Goal: Task Accomplishment & Management: Manage account settings

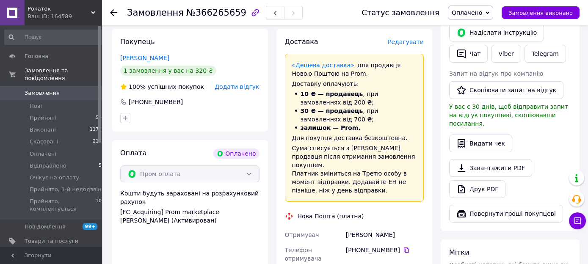
scroll to position [189, 0]
click at [493, 9] on span "Оплачено" at bounding box center [470, 13] width 45 height 14
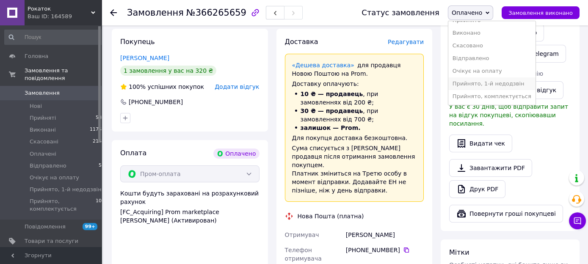
scroll to position [17, 0]
click at [495, 90] on li "Прийнято, комплектується" at bounding box center [491, 96] width 87 height 13
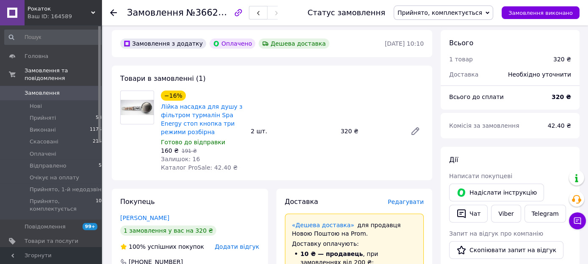
scroll to position [0, 0]
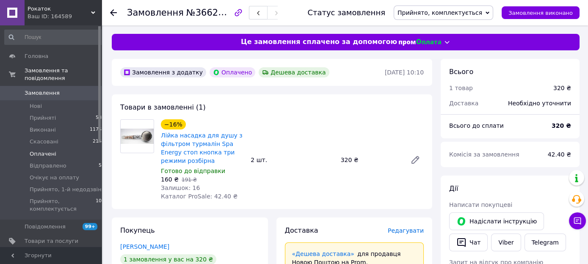
click at [36, 150] on span "Оплачені" at bounding box center [43, 154] width 27 height 8
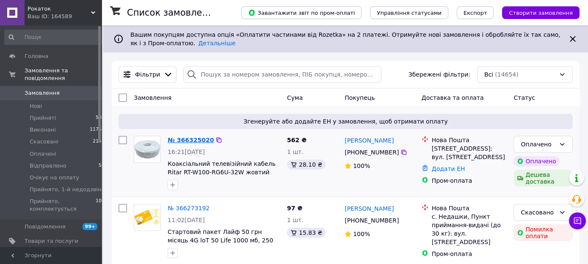
click at [188, 141] on link "№ 366325020" at bounding box center [191, 140] width 46 height 7
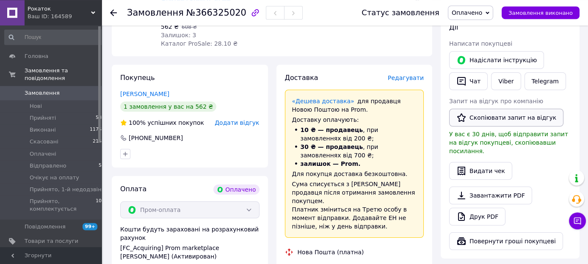
scroll to position [134, 0]
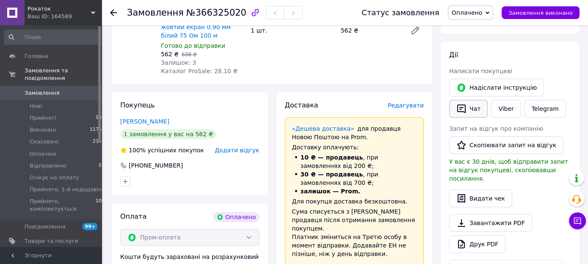
click at [473, 109] on button "Чат" at bounding box center [468, 109] width 39 height 18
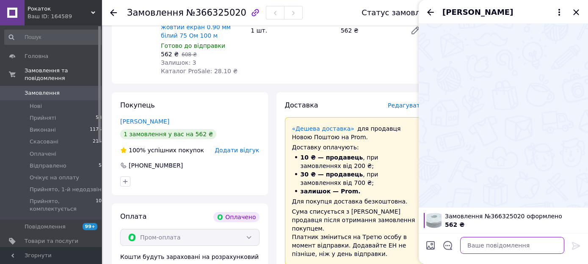
click at [478, 244] on textarea at bounding box center [512, 245] width 104 height 17
paste textarea "Вітаю. Ваше замовлення прийнято інтернет магазином Rokotok маркетплейсу пром.юа…"
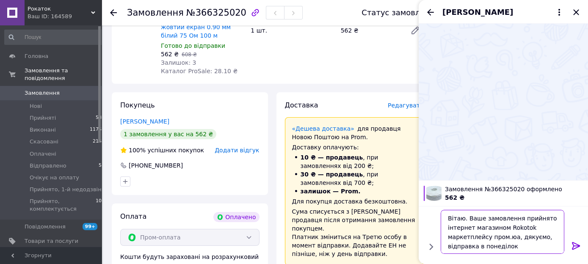
scroll to position [0, 0]
type textarea "Вітаю. Ваше замовлення прийнято інтернет магазином Rokotok маркетплейсу пром.юа…"
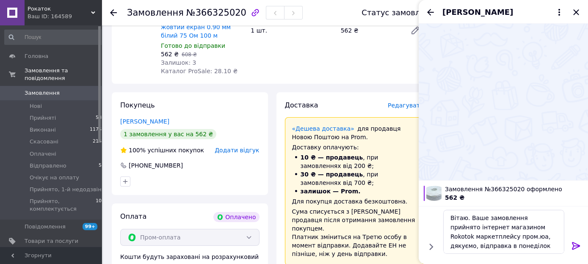
click at [576, 246] on icon at bounding box center [576, 246] width 8 height 8
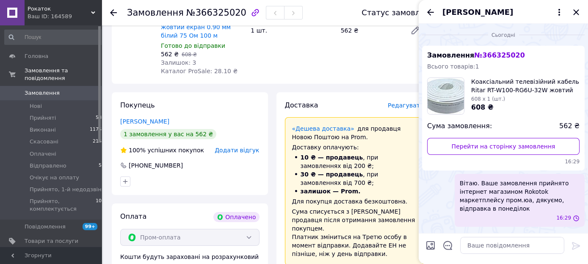
scroll to position [0, 0]
click at [577, 11] on icon "Закрити" at bounding box center [576, 12] width 10 height 10
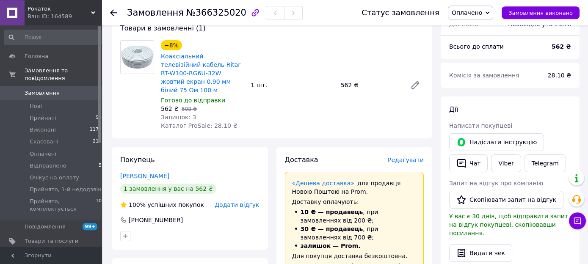
scroll to position [44, 0]
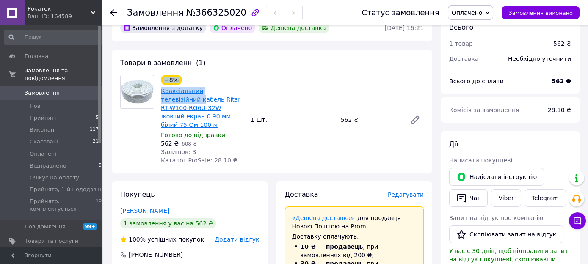
drag, startPoint x: 158, startPoint y: 84, endPoint x: 165, endPoint y: 97, distance: 13.8
click at [165, 97] on div "−8% Коаксіальний телевізійний кабель Ritar RT-W100-RG6U-32W жовтий екран 0.90 м…" at bounding box center [203, 119] width 90 height 93
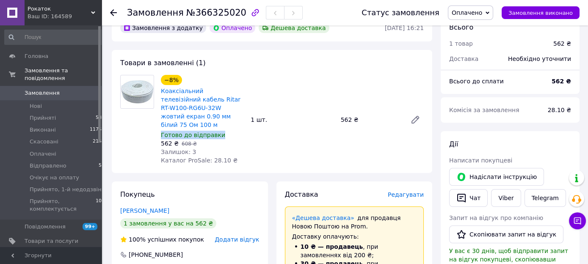
drag, startPoint x: 235, startPoint y: 122, endPoint x: 232, endPoint y: 120, distance: 4.4
click at [234, 121] on div "−8% Коаксіальний телевізійний кабель Ritar RT-W100-RG6U-32W жовтий екран 0.90 м…" at bounding box center [203, 119] width 90 height 93
click at [230, 117] on span "Коаксіальний телевізійний кабель Ritar RT-W100-RG6U-32W жовтий екран 0.90 мм бі…" at bounding box center [202, 108] width 83 height 42
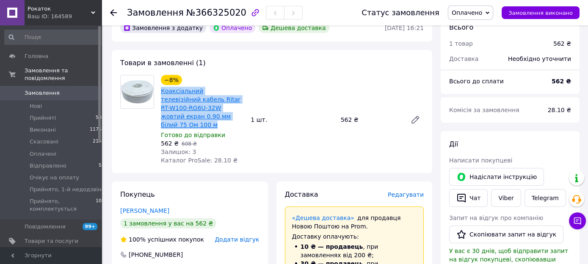
drag, startPoint x: 230, startPoint y: 117, endPoint x: 161, endPoint y: 94, distance: 72.2
click at [161, 94] on div "Коаксіальний телевізійний кабель Ritar RT-W100-RG6U-32W жовтий екран 0.90 мм бі…" at bounding box center [202, 108] width 85 height 44
copy link "Коаксіальний телевізійний кабель Ritar RT-W100-RG6U-32W жовтий екран 0.90 мм бі…"
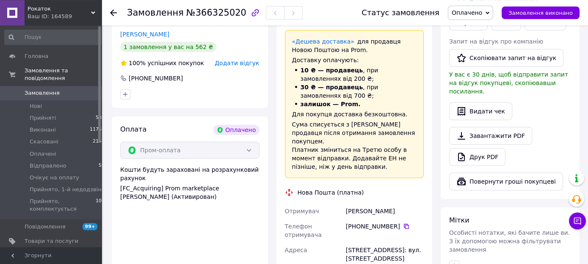
scroll to position [268, 0]
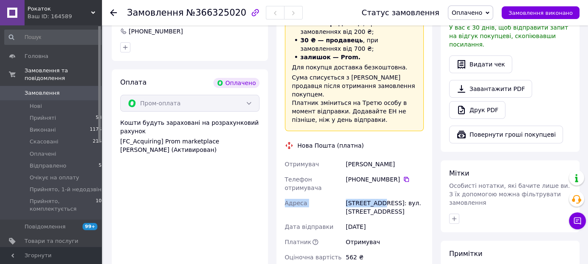
drag, startPoint x: 343, startPoint y: 144, endPoint x: 384, endPoint y: 180, distance: 54.3
click at [384, 180] on div "Отримувач [PERSON_NAME] Телефон отримувача +380 67 853 98 [GEOGRAPHIC_DATA][PER…" at bounding box center [354, 211] width 143 height 108
copy div "Адреса Комарно, №1"
click at [493, 10] on span "Оплачено" at bounding box center [470, 13] width 45 height 14
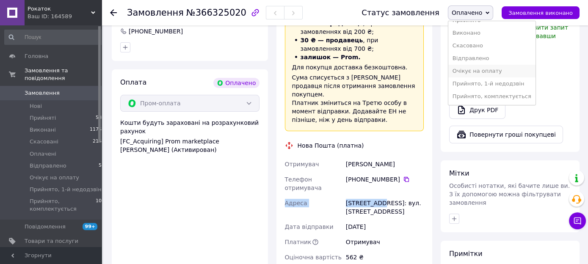
scroll to position [17, 0]
click at [495, 90] on li "Прийнято, комплектується" at bounding box center [491, 96] width 87 height 13
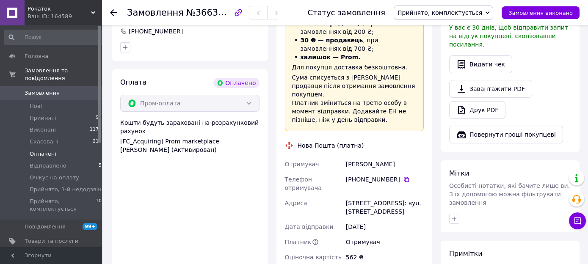
click at [39, 150] on span "Оплачені" at bounding box center [43, 154] width 27 height 8
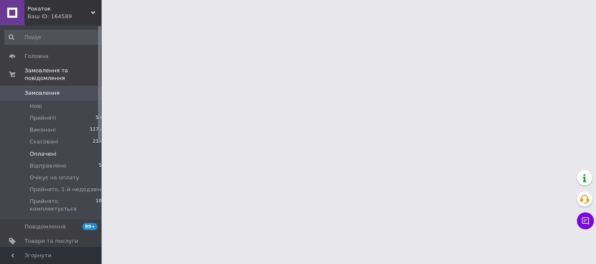
click at [45, 150] on span "Оплачені" at bounding box center [43, 154] width 27 height 8
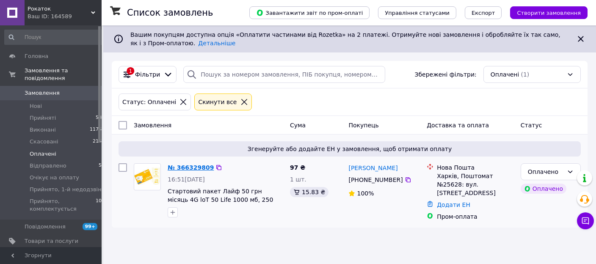
click at [180, 168] on link "№ 366329809" at bounding box center [191, 167] width 46 height 7
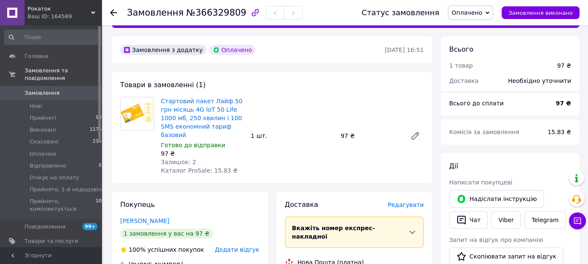
scroll to position [44, 0]
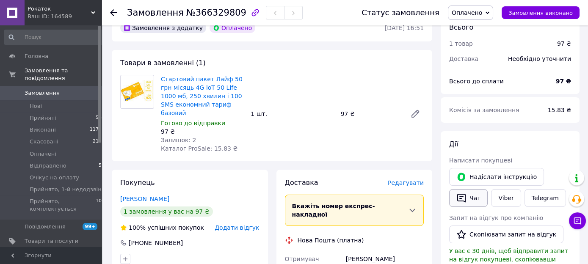
click at [474, 192] on button "Чат" at bounding box center [468, 198] width 39 height 18
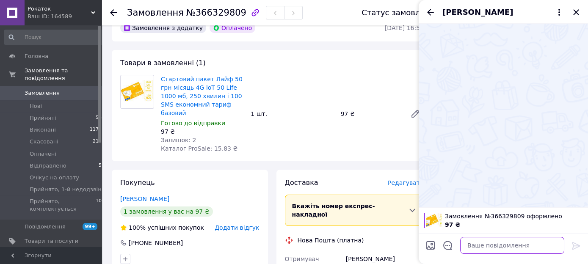
click at [490, 246] on textarea at bounding box center [512, 245] width 104 height 17
paste textarea "Вітаю. Ваше замовлення прийнято інтернет магазином Rokotok маркетплейсу пром.юа…"
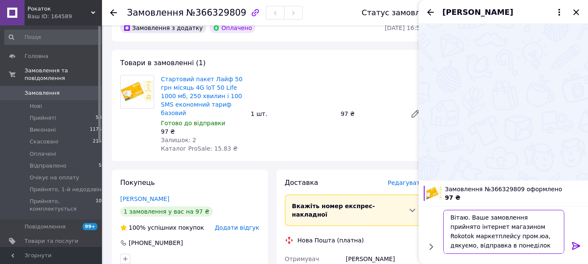
type textarea "Вітаю. Ваше замовлення прийнято інтернет магазином Rokotok маркетплейсу пром.юа…"
click at [574, 246] on icon at bounding box center [576, 246] width 8 height 8
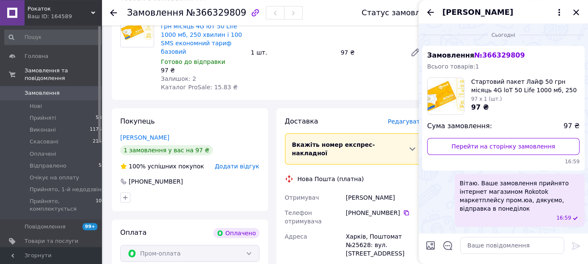
scroll to position [224, 0]
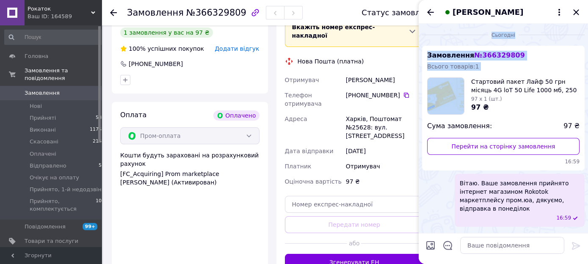
drag, startPoint x: 349, startPoint y: 58, endPoint x: 419, endPoint y: 95, distance: 79.6
click at [419, 95] on body "Рокаток Ваш ID: 164589 Сайт Рокаток Кабінет покупця Перевірити стан системи Сто…" at bounding box center [294, 91] width 588 height 630
click at [578, 12] on icon "Закрити" at bounding box center [576, 12] width 10 height 10
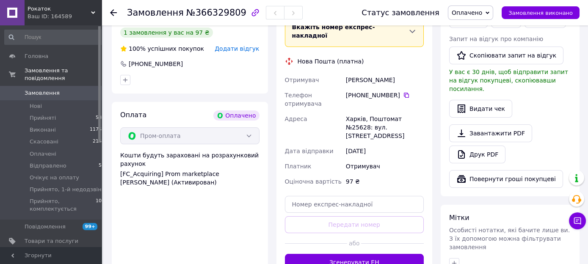
click at [428, 74] on div "Доставка [PERSON_NAME] Вкажіть номер експрес-накладної Обов'язково введіть номе…" at bounding box center [355, 135] width 156 height 289
drag, startPoint x: 345, startPoint y: 60, endPoint x: 417, endPoint y: 94, distance: 79.4
click at [420, 94] on div "Отримувач [PERSON_NAME] Телефон отримувача [PHONE_NUMBER]   [PERSON_NAME], Пошт…" at bounding box center [354, 130] width 143 height 117
copy div "[PERSON_NAME], Поштомат №25628:"
click at [480, 12] on span "Оплачено" at bounding box center [467, 12] width 30 height 7
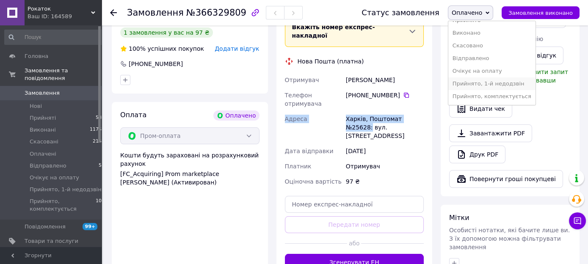
scroll to position [17, 0]
click at [491, 90] on li "Прийнято, комплектується" at bounding box center [491, 96] width 87 height 13
